Goal: Task Accomplishment & Management: Complete application form

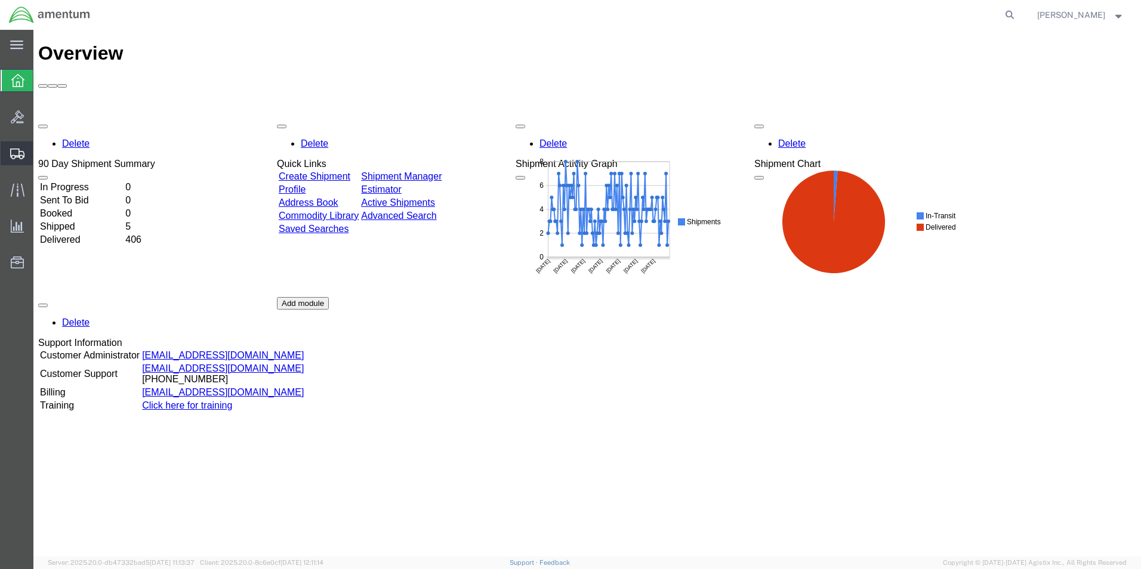
click at [0, 0] on span "Create Shipment" at bounding box center [0, 0] width 0 height 0
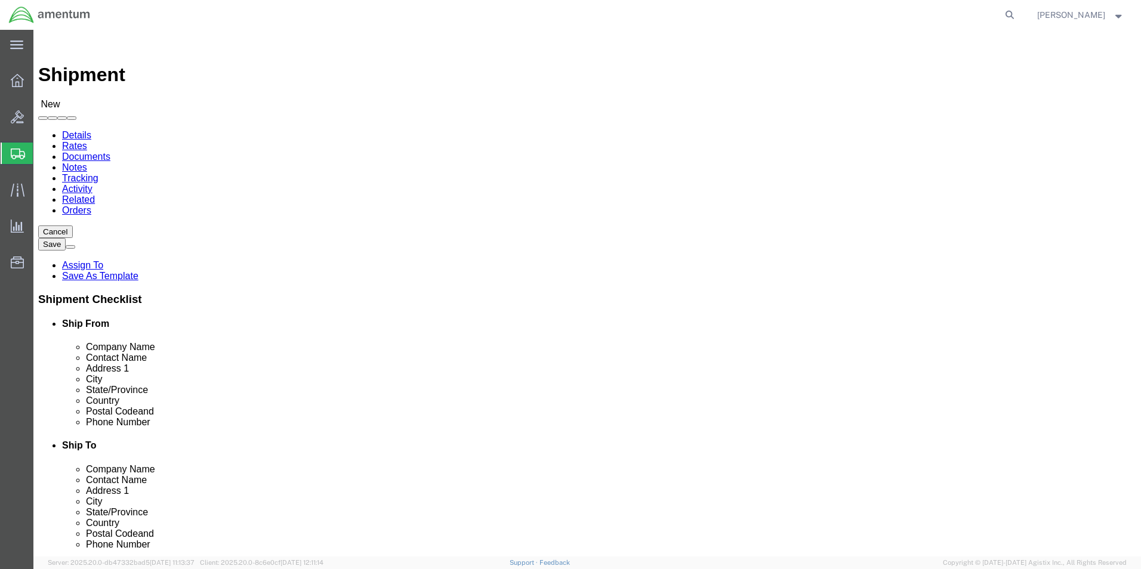
select select
type input "EHO"
select select "49929"
select select "[GEOGRAPHIC_DATA]"
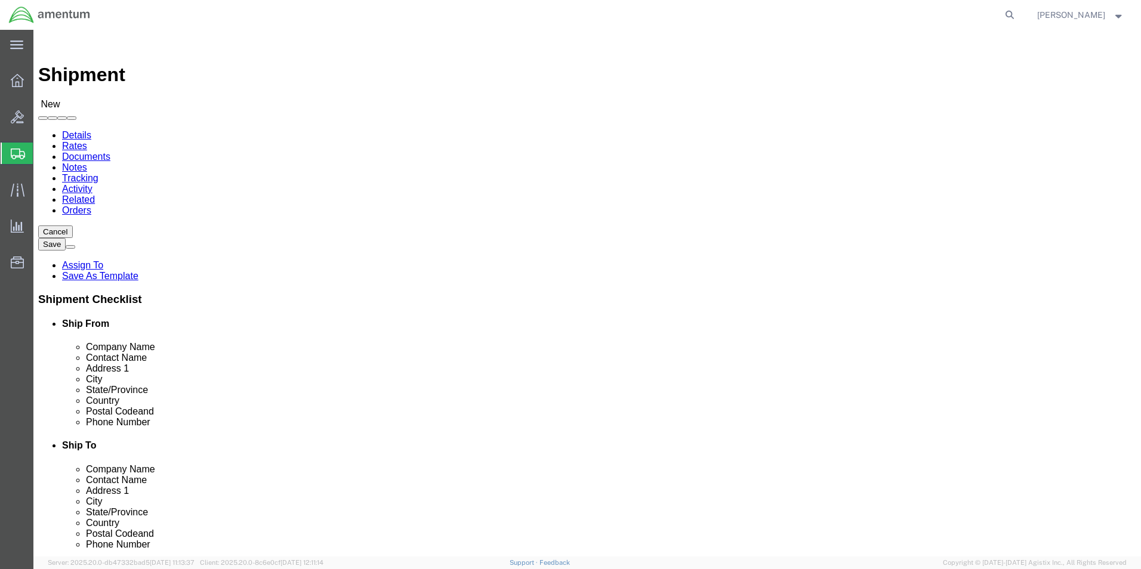
type input "EJA"
select select "49930"
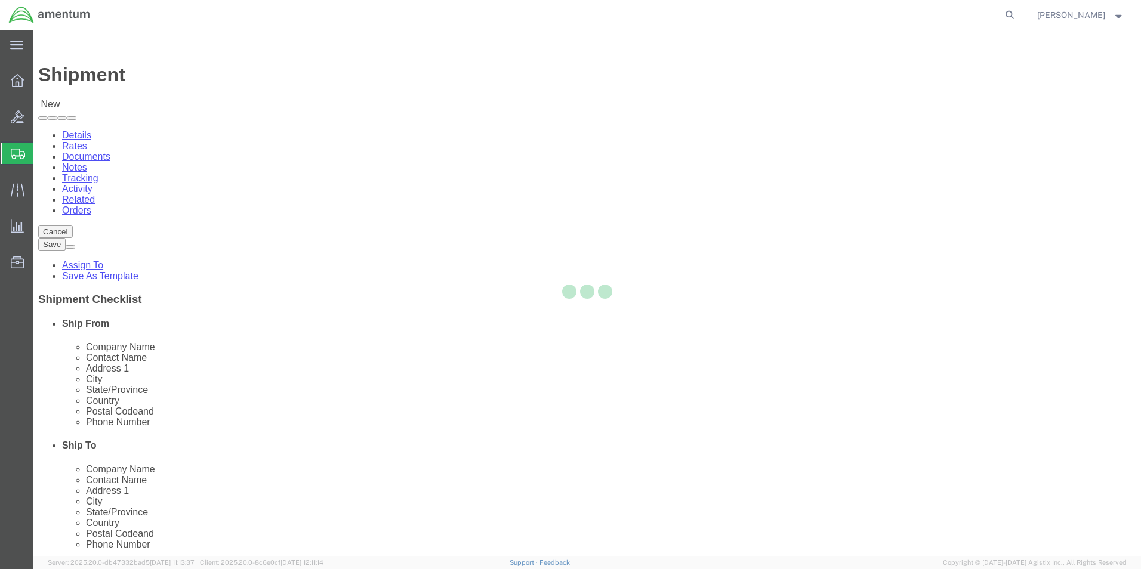
select select "FL"
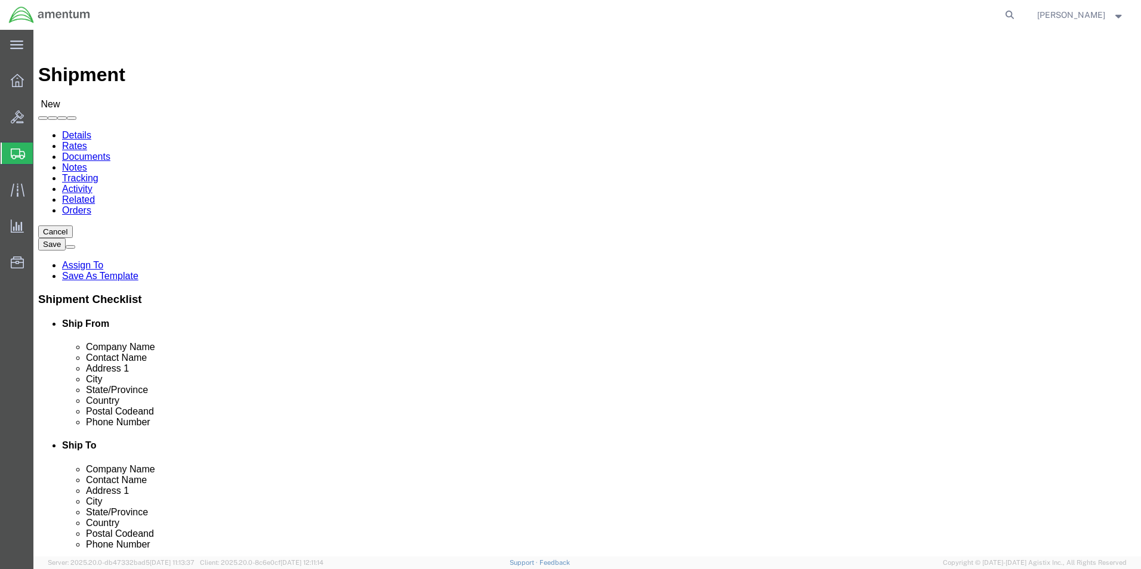
click input "text"
type input "[PERSON_NAME]"
type input "Hangar 1002, [GEOGRAPHIC_DATA]"
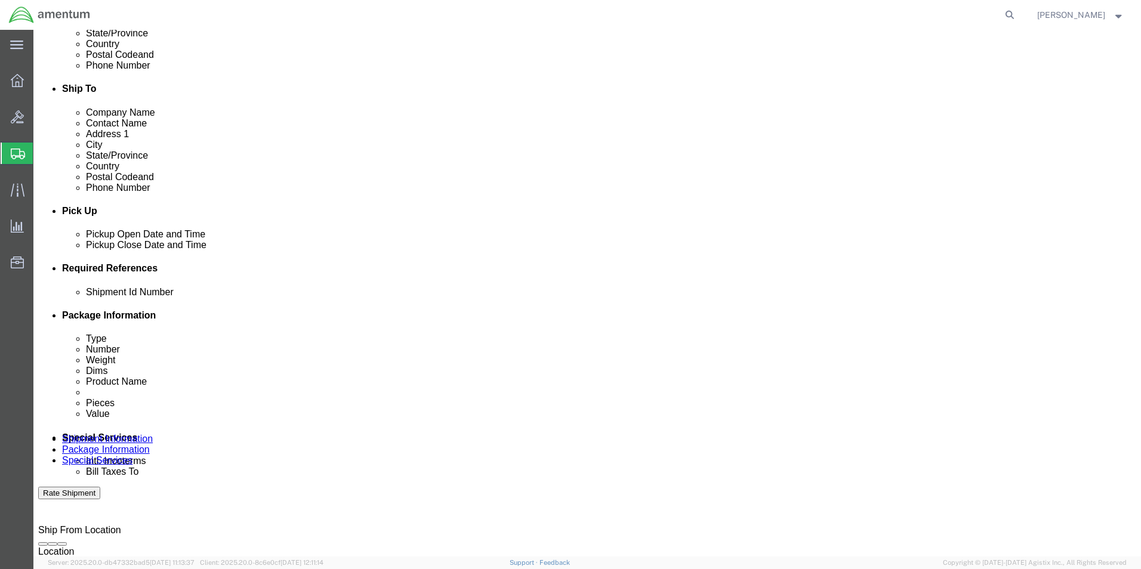
scroll to position [358, 0]
click div "[DATE] 10:00 AM"
type input "2:00 PM"
click button "Apply"
click button "Add reference"
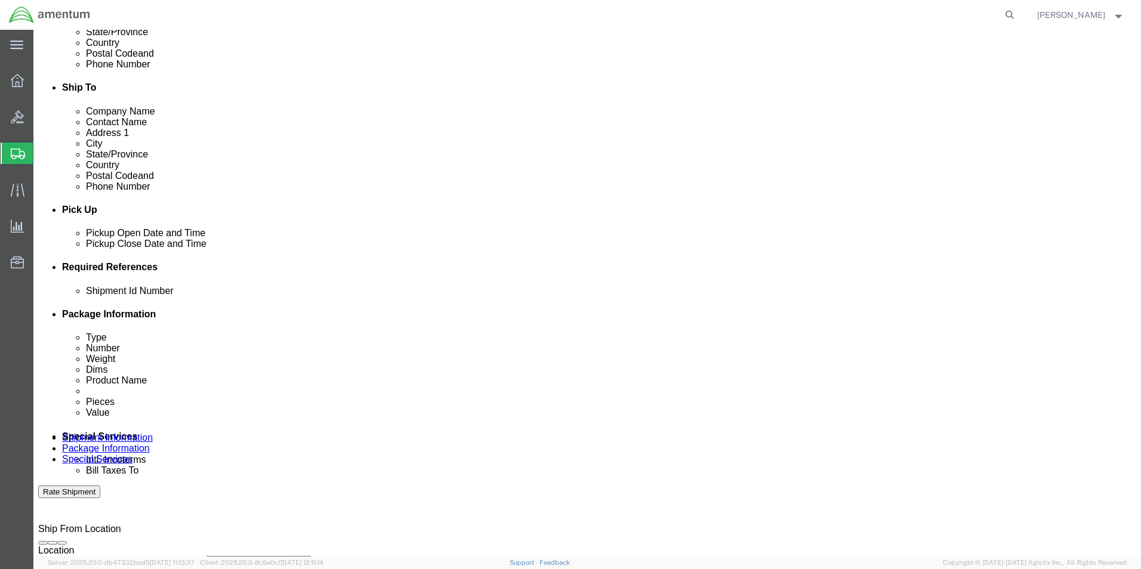
click button "Add reference"
click input "text"
type input "[DATE]"
click select "Select Account Type Activity ID Airline Appointment Number ASN Batch Request # …"
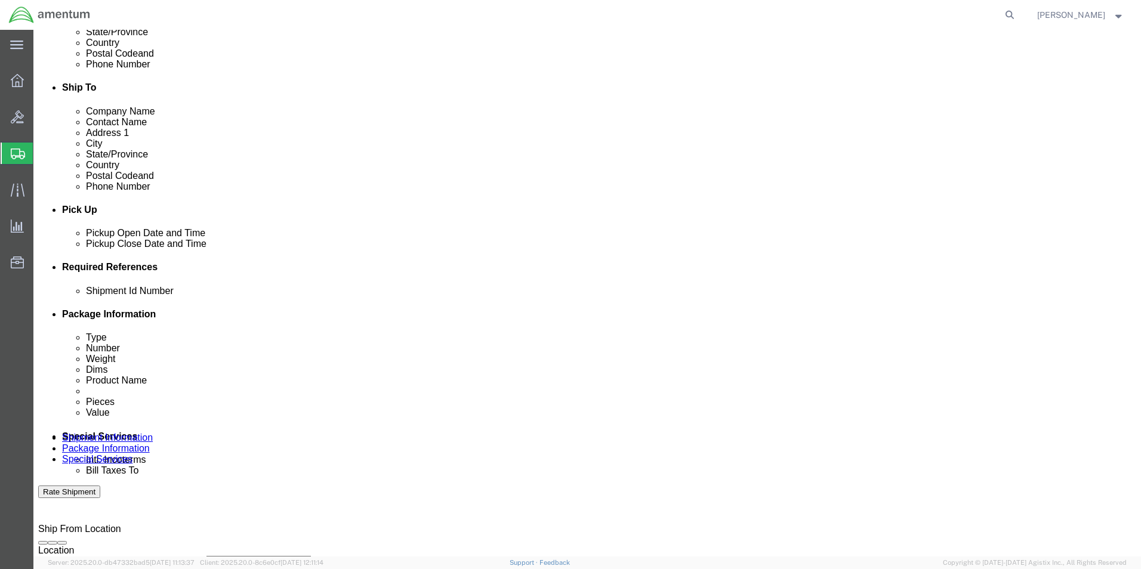
select select "CUSTREF"
click select "Select Account Type Activity ID Airline Appointment Number ASN Batch Request # …"
click input "text"
type input "DRIVE"
click select "Select Account Type Activity ID Airline Appointment Number ASN Batch Request # …"
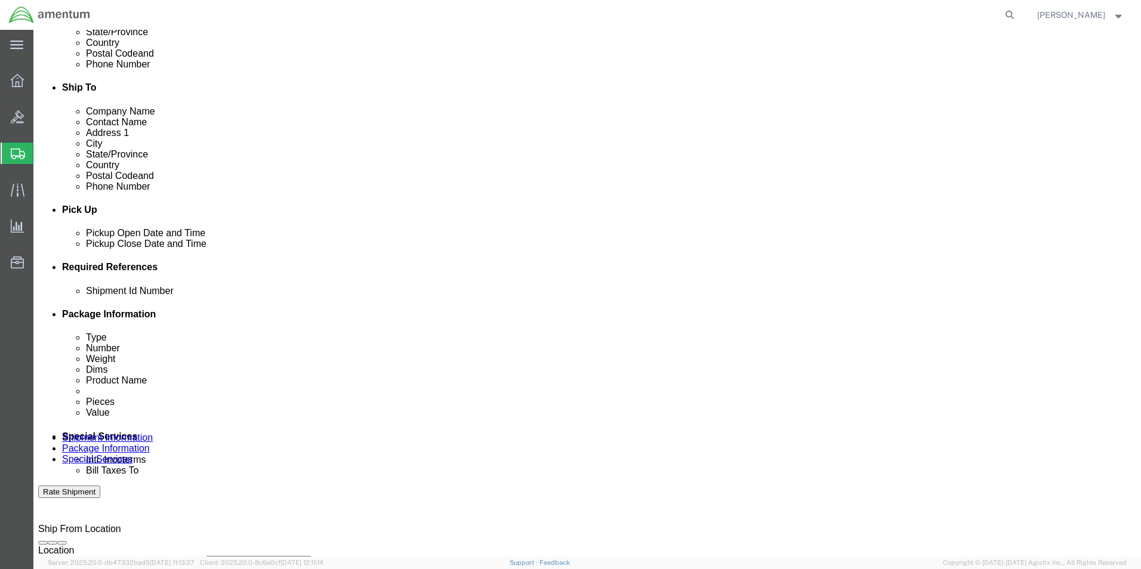
select select "PROJNUM"
click select "Select Account Type Activity ID Airline Appointment Number ASN Batch Request # …"
click input "text"
type input "6118.04.03.2219.000.EHO.0000"
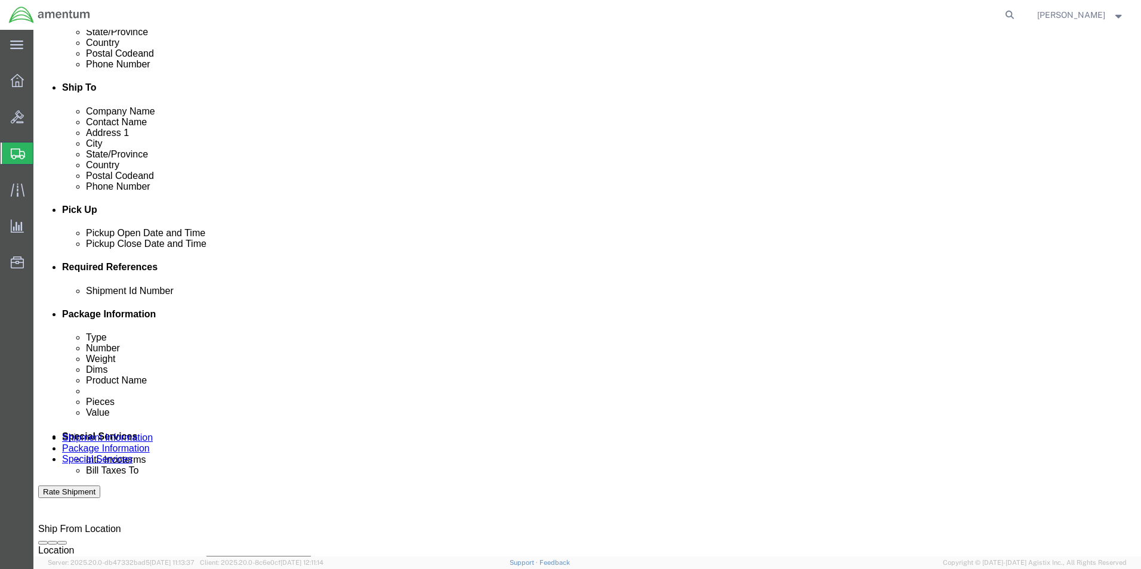
click select "Select Account Type Activity ID Airline Appointment Number ASN Batch Request # …"
select select "DEPT"
click select "Select Account Type Activity ID Airline Appointment Number ASN Batch Request # …"
click input "text"
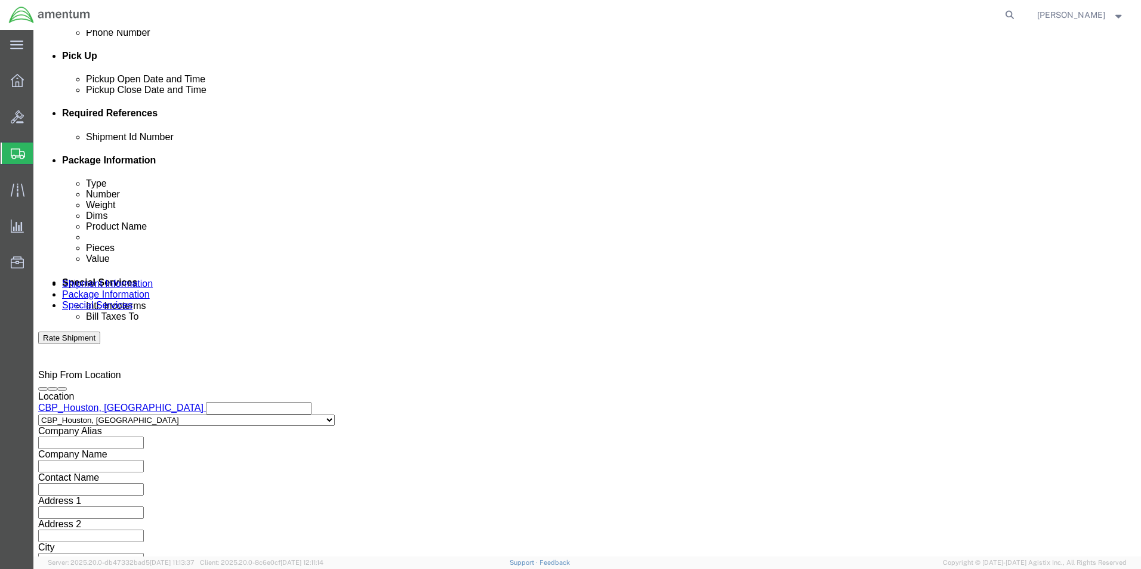
scroll to position [520, 0]
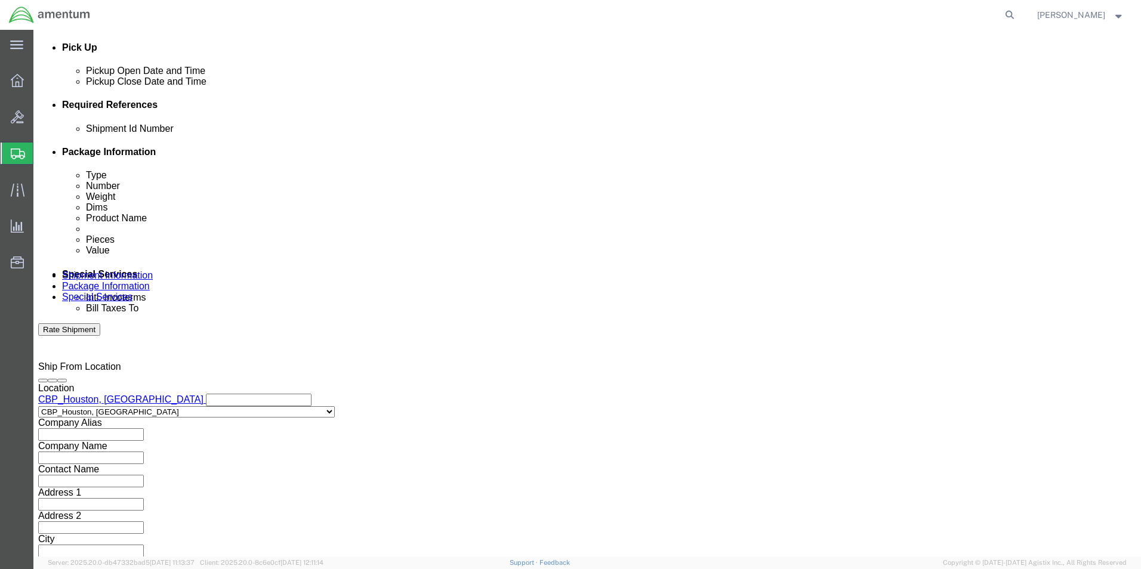
type input "CBP"
click button "Continue"
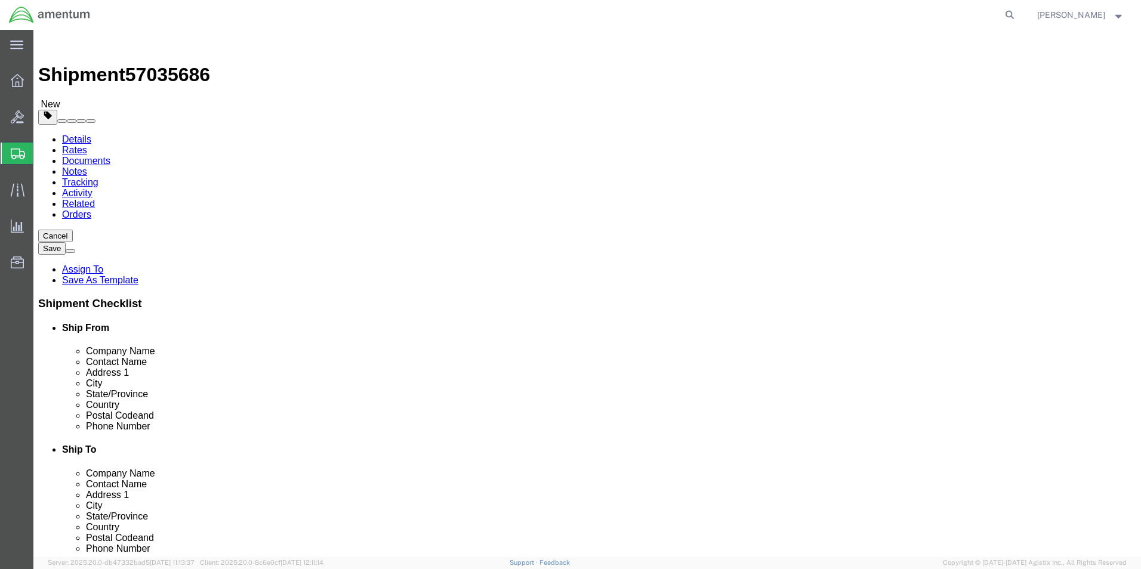
click select "Select BCK Boxes Bale(s) Basket(s) Bolt(s) Bottle(s) Buckets Bulk Bundle(s) Can…"
select select "SBX"
click select "Select BCK Boxes Bale(s) Basket(s) Bolt(s) Bottle(s) Buckets Bulk Bundle(s) Can…"
type input "12.25"
type input "11.00"
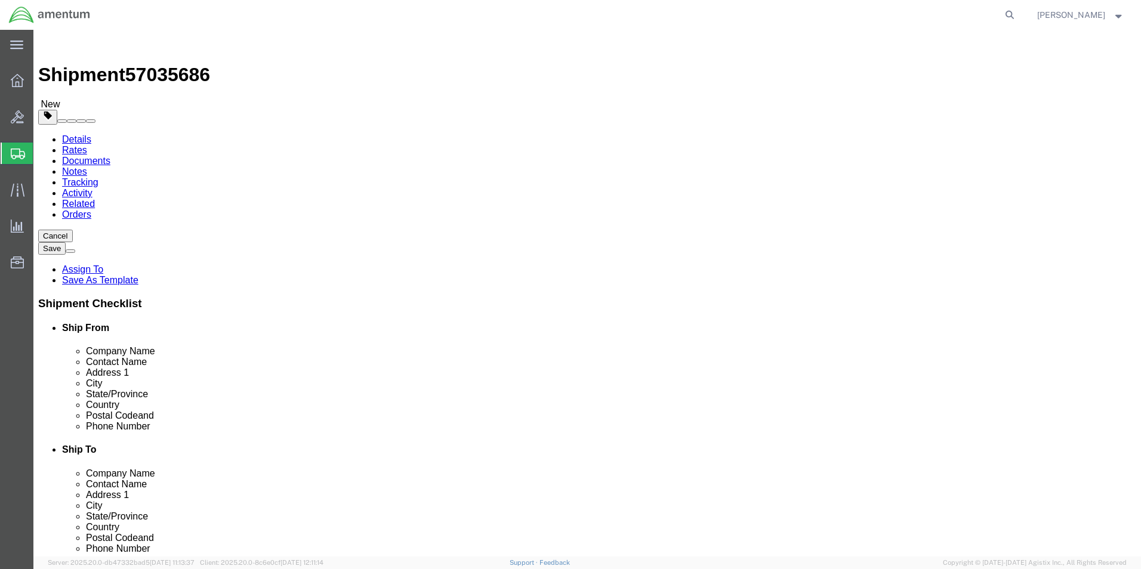
type input "1.50"
click input "0.00"
type input "1.00"
click link "Add Content"
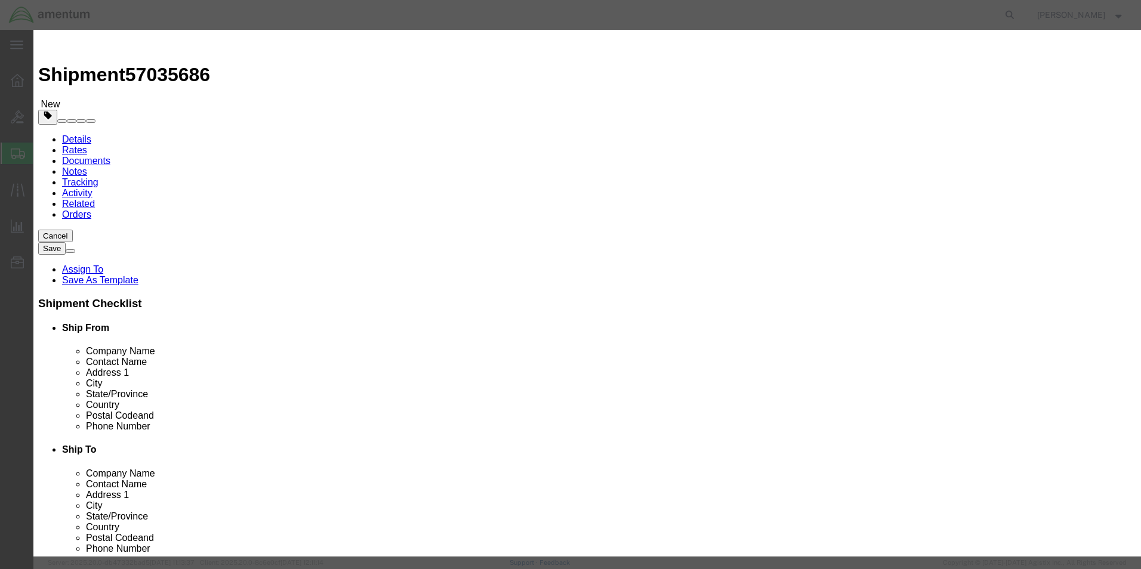
click input "text"
type input "USB DRIVE"
type input "1"
type input "50.00"
click button "Save & Close"
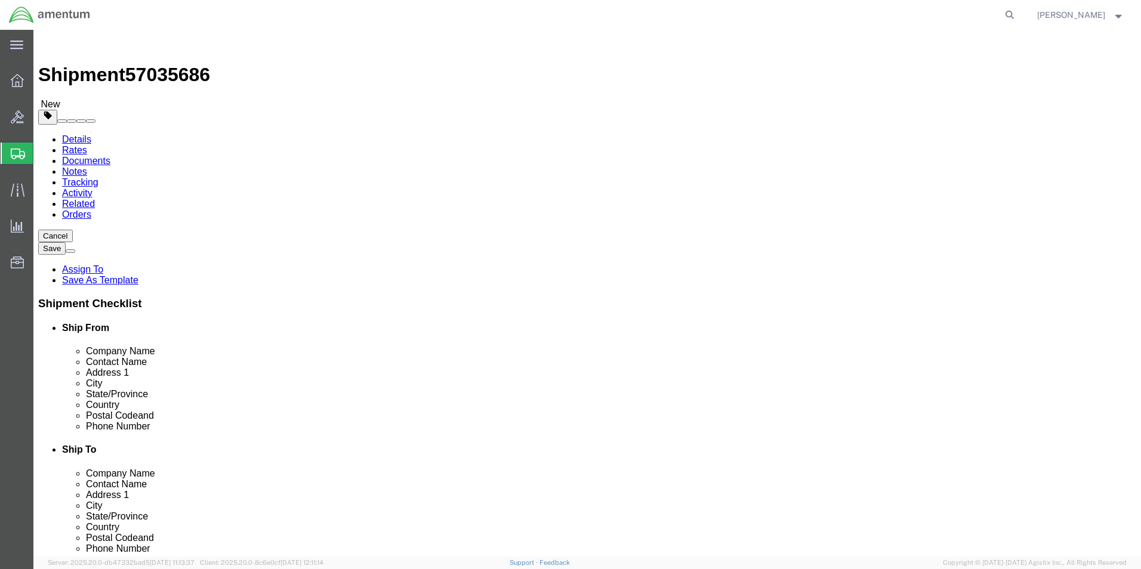
click button "Rate Shipment"
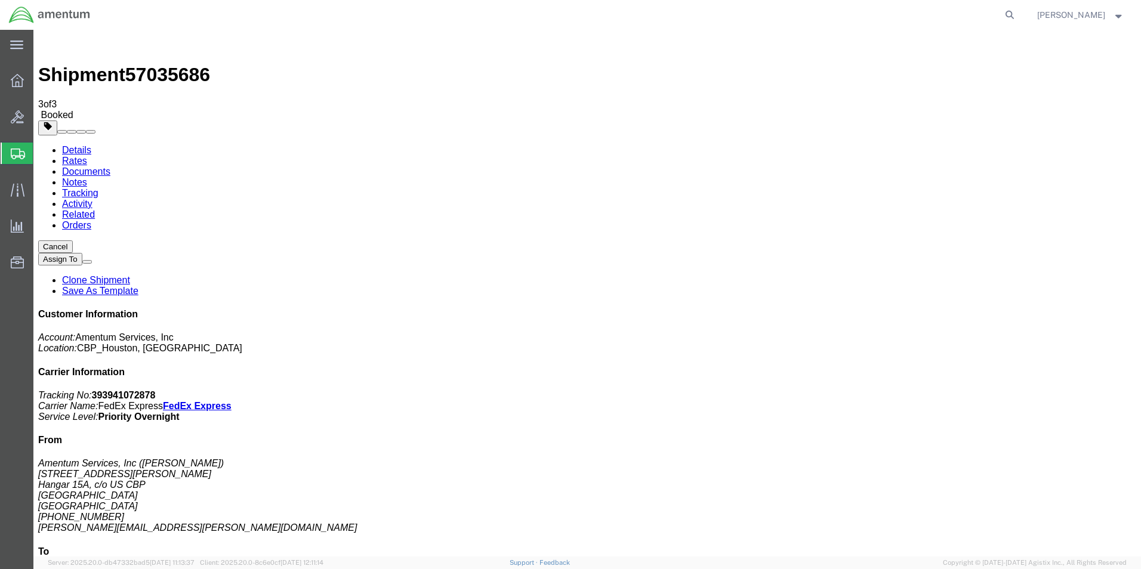
checkbox input "true"
click at [71, 145] on link "Details" at bounding box center [76, 150] width 29 height 10
click link "Schedule pickup request"
